Goal: Book appointment/travel/reservation

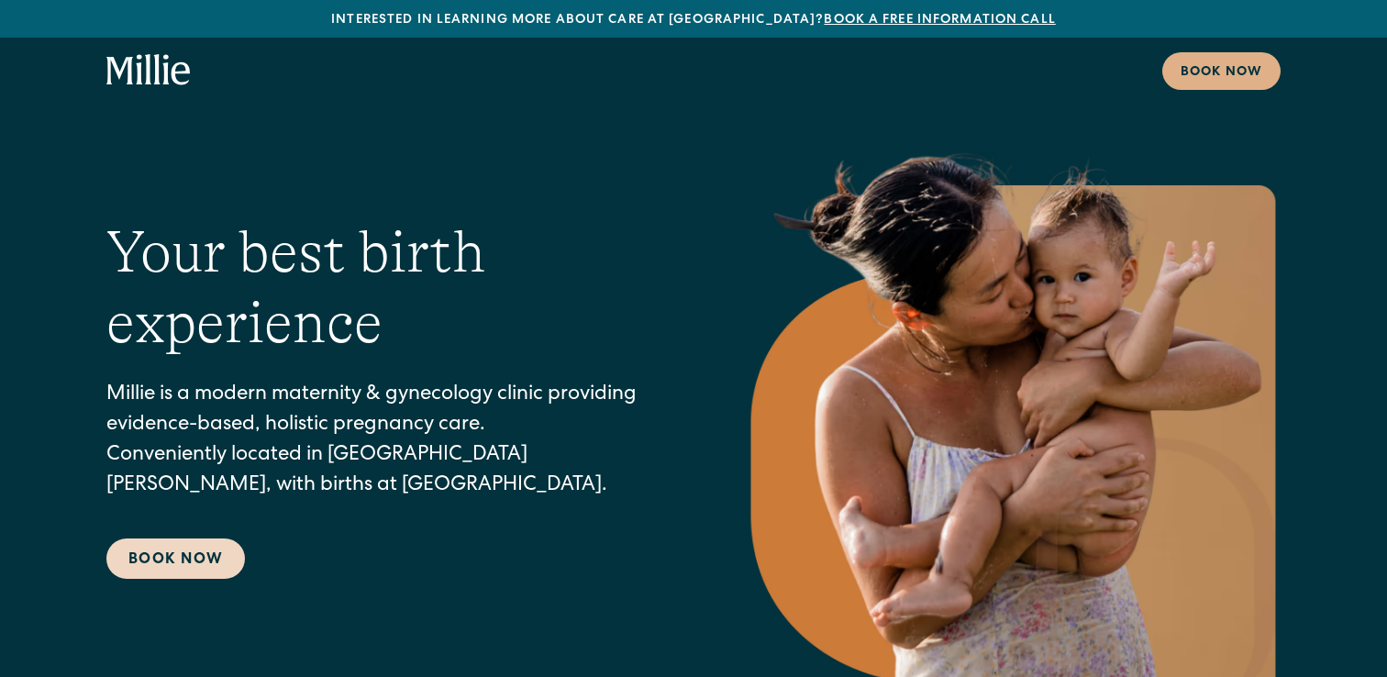
click at [242, 557] on link "Book Now" at bounding box center [175, 558] width 138 height 40
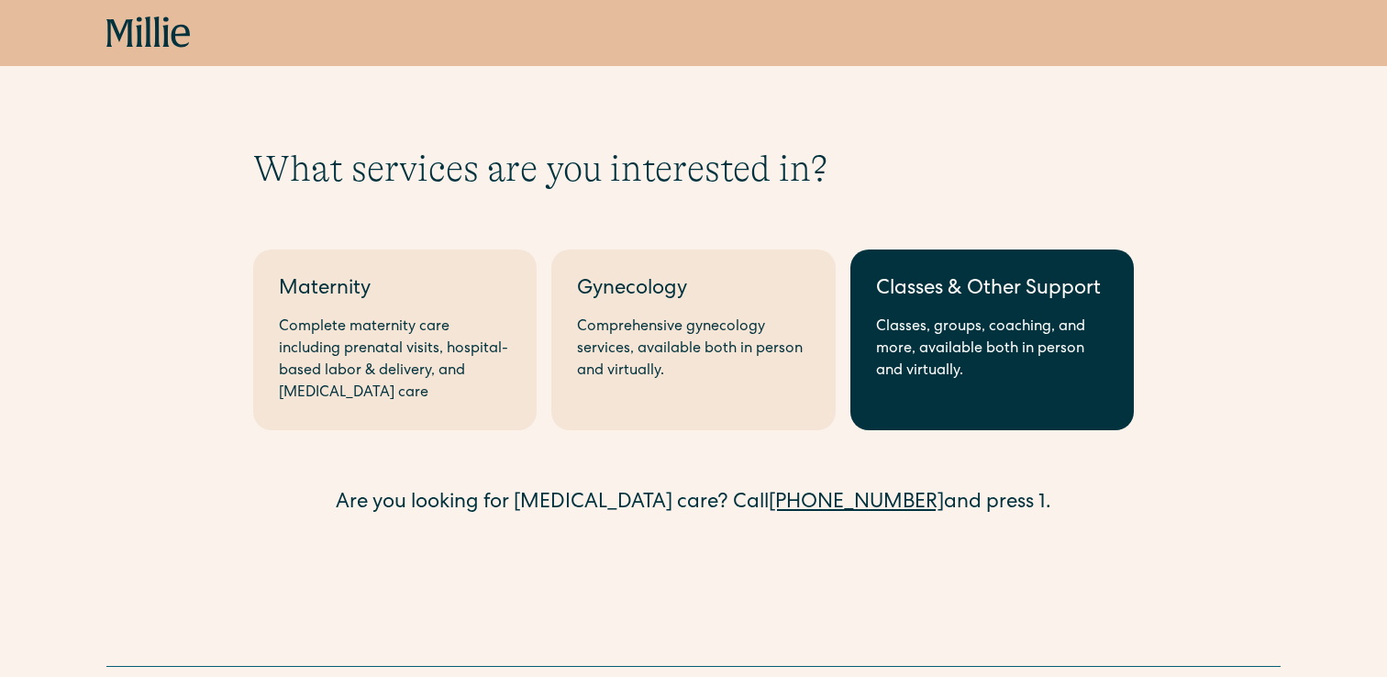
click at [969, 355] on div "Classes, groups, coaching, and more, available both in person and virtually." at bounding box center [992, 349] width 232 height 66
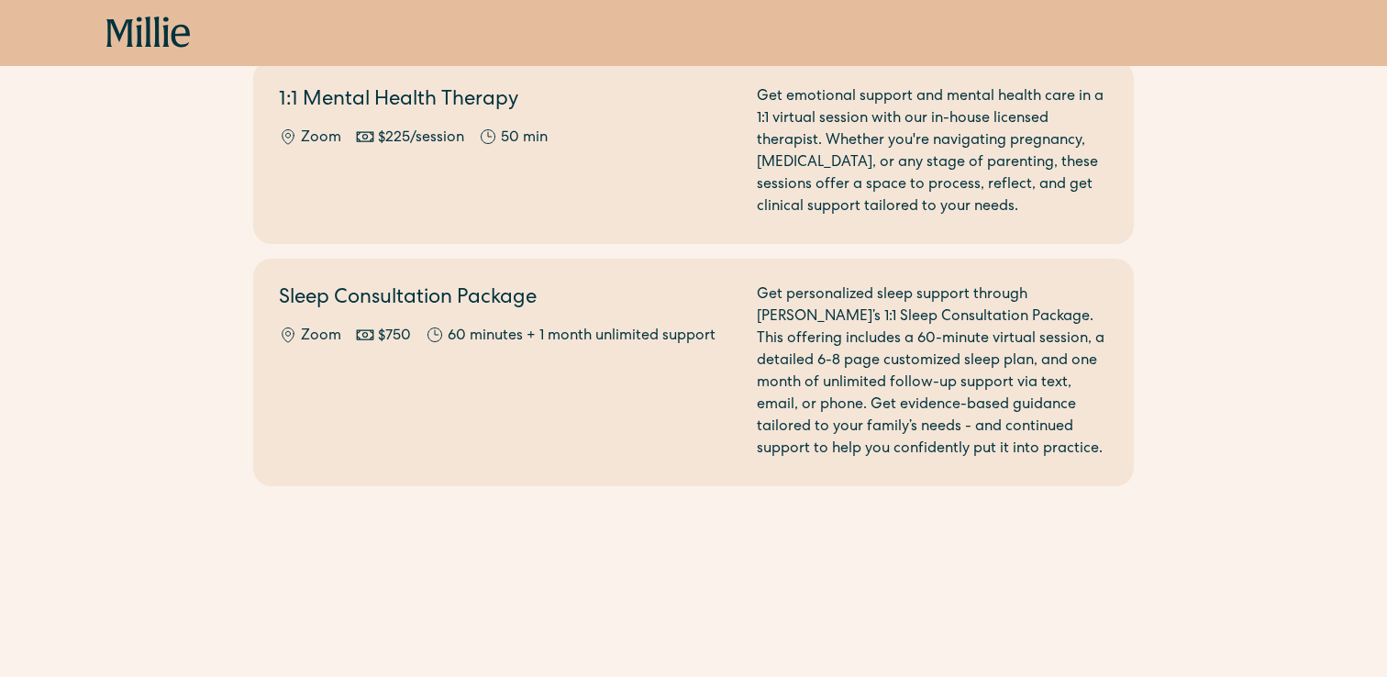
scroll to position [1136, 0]
